Goal: Transaction & Acquisition: Obtain resource

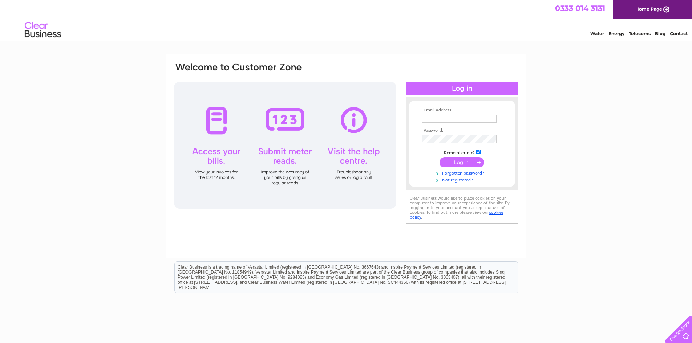
type input "angela.bayne@yahoo.co.uk"
click at [462, 165] on input "submit" at bounding box center [461, 162] width 45 height 10
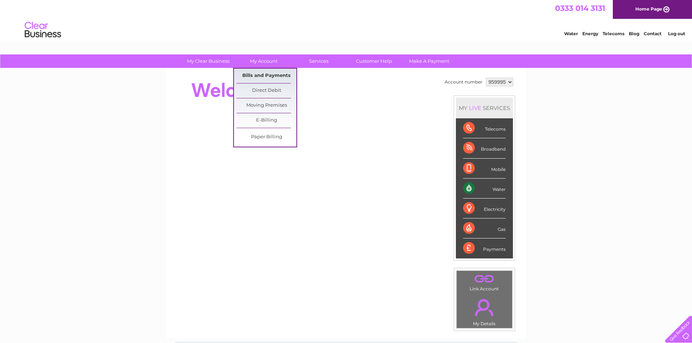
click at [265, 76] on link "Bills and Payments" at bounding box center [266, 76] width 60 height 15
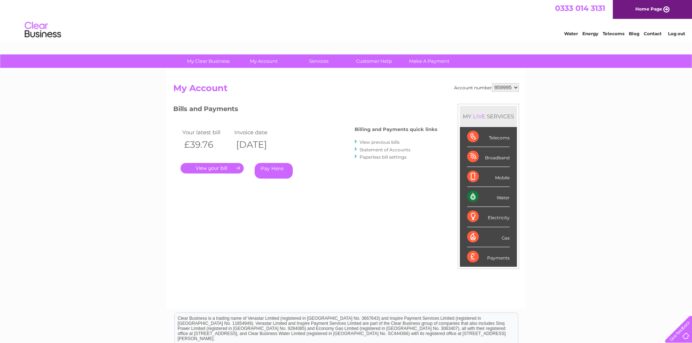
click at [381, 142] on link "View previous bills" at bounding box center [380, 141] width 40 height 5
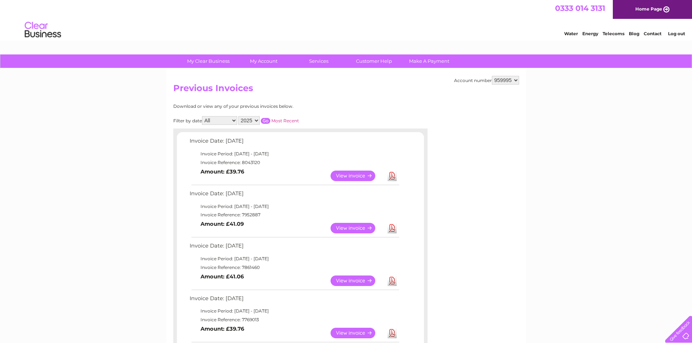
click at [390, 279] on link "Download" at bounding box center [391, 281] width 9 height 11
click at [394, 227] on link "Download" at bounding box center [391, 228] width 9 height 11
click at [391, 175] on link "Download" at bounding box center [391, 176] width 9 height 11
